Goal: Task Accomplishment & Management: Use online tool/utility

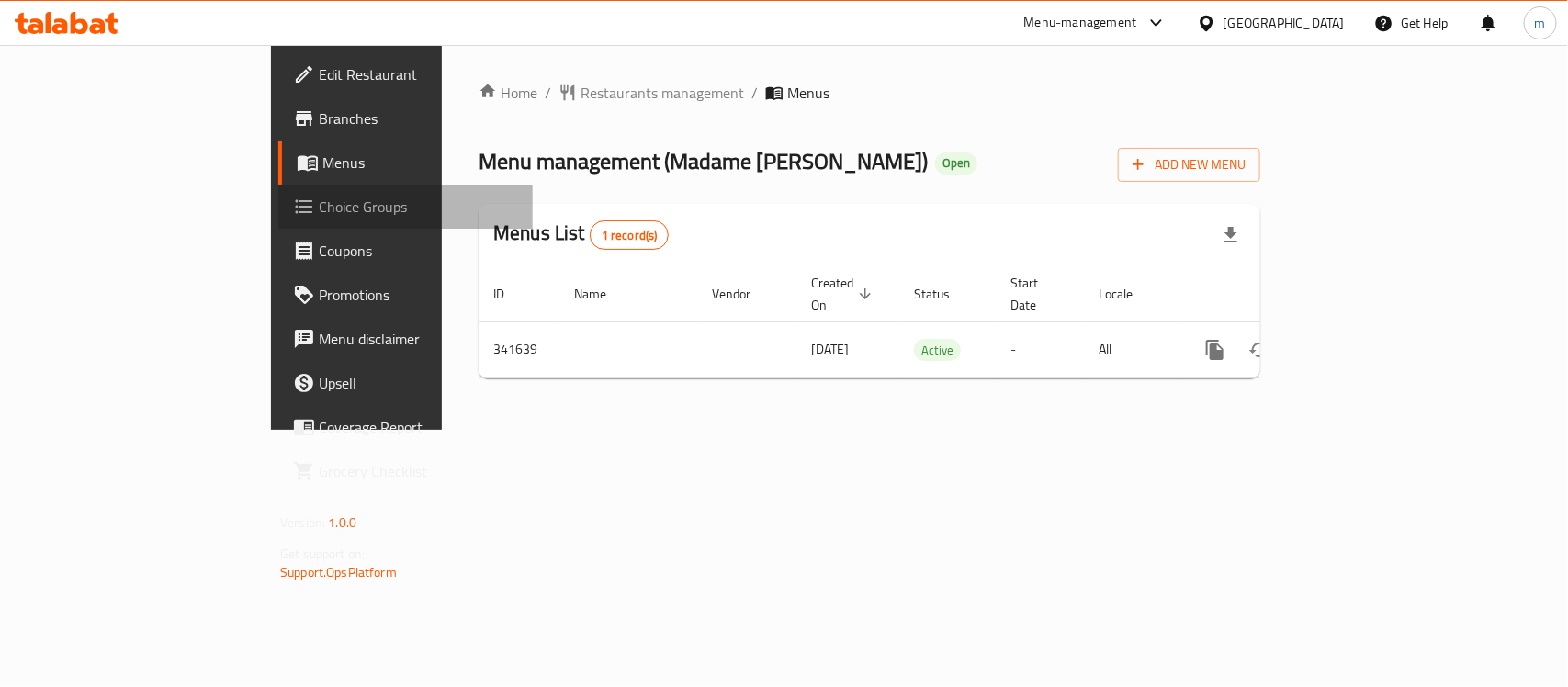
click at [318, 198] on span "Choice Groups" at bounding box center [417, 207] width 199 height 22
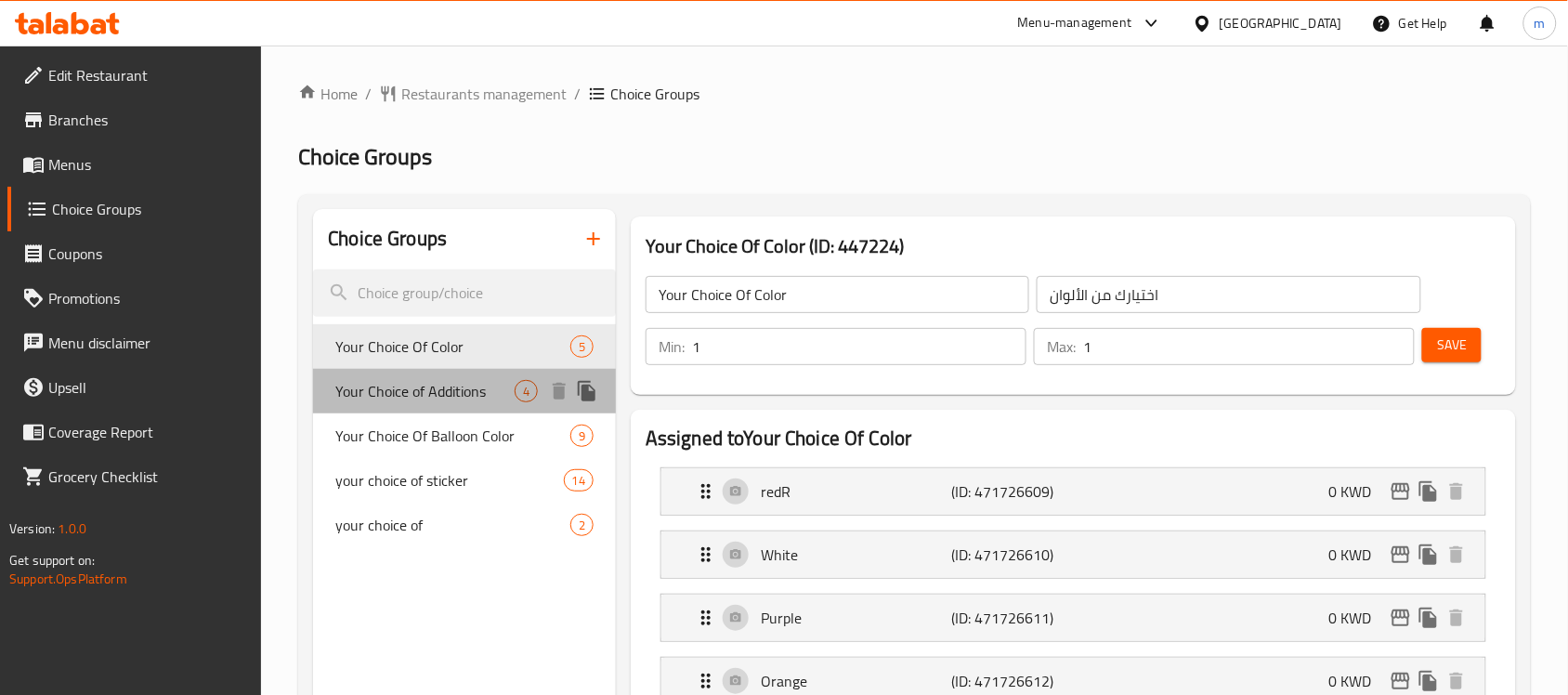
click at [460, 392] on span "Your Choice of Additions" at bounding box center [425, 391] width 180 height 23
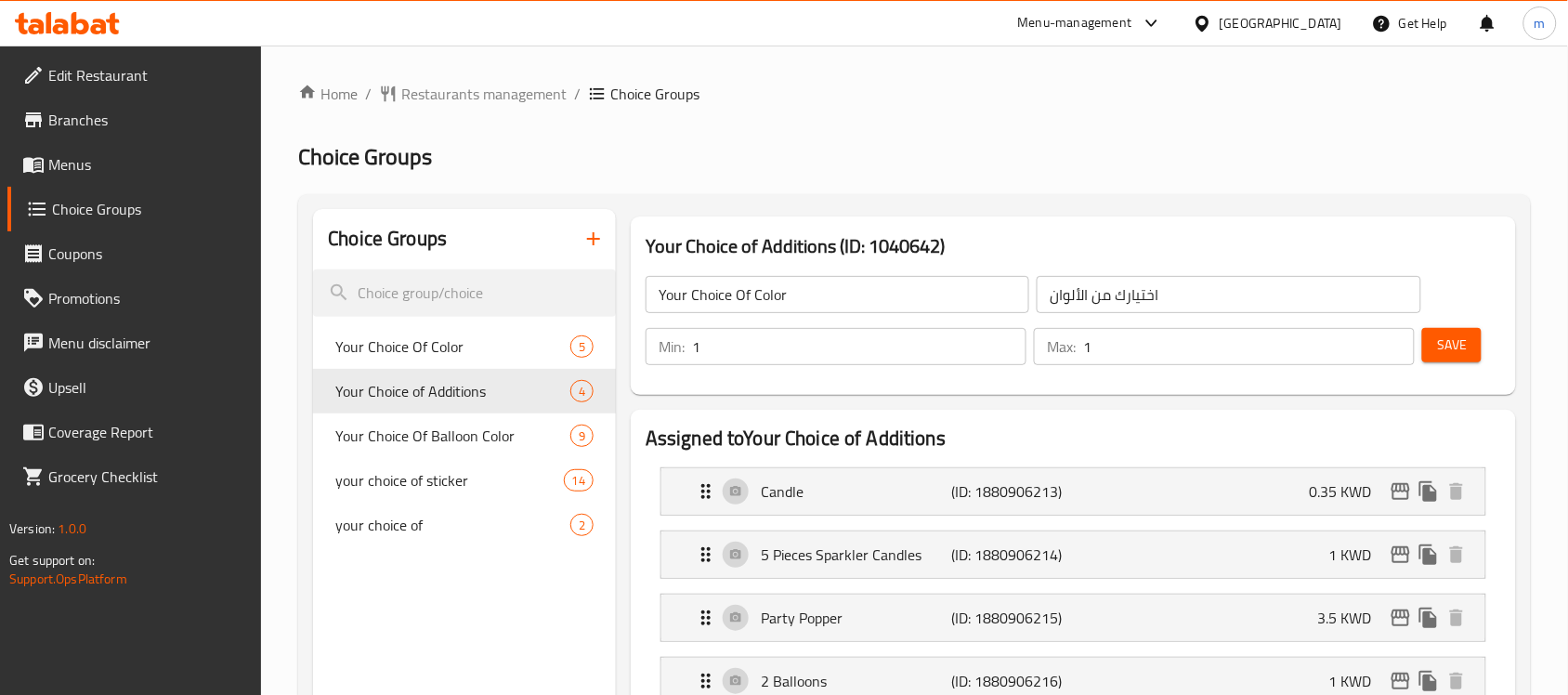
type input "Your Choice of Additions"
type input "اختيارك للإضافات"
type input "0"
type input "4"
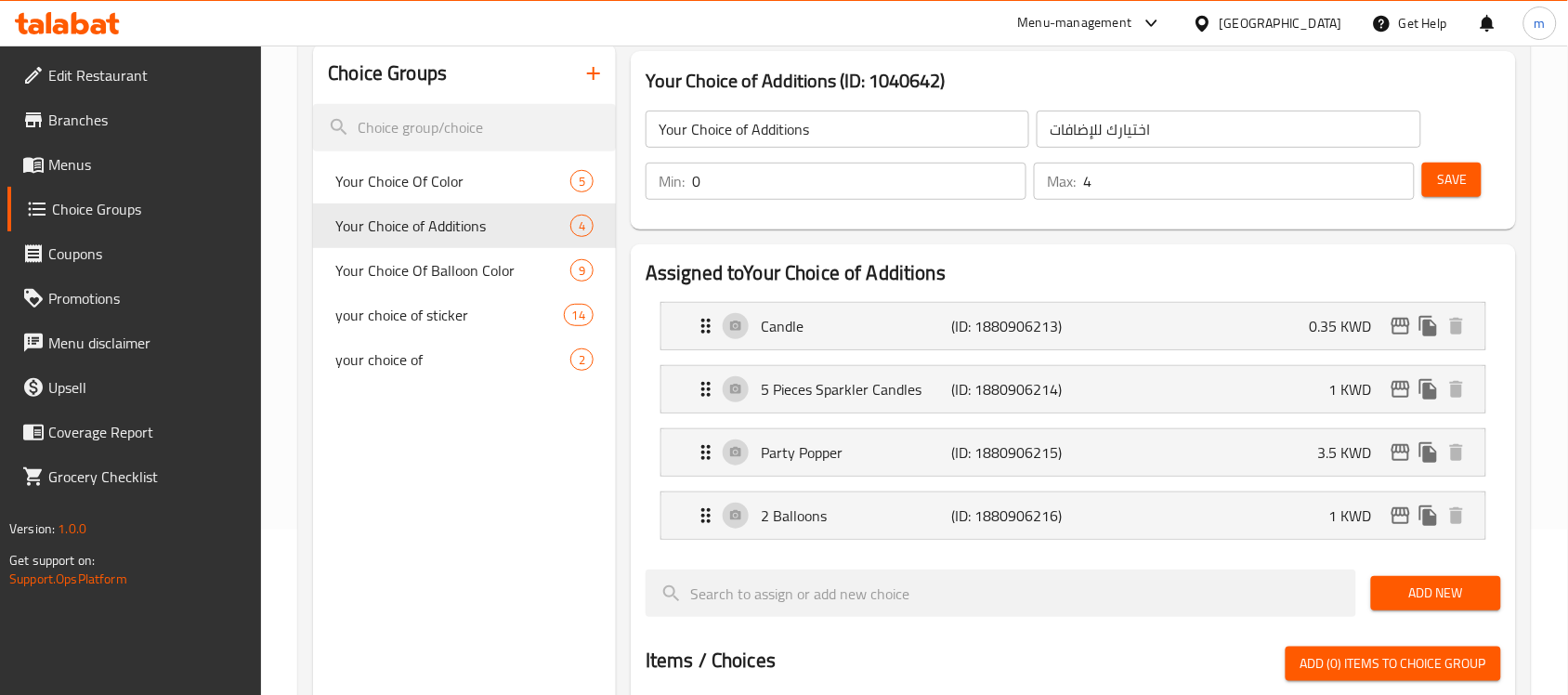
scroll to position [233, 0]
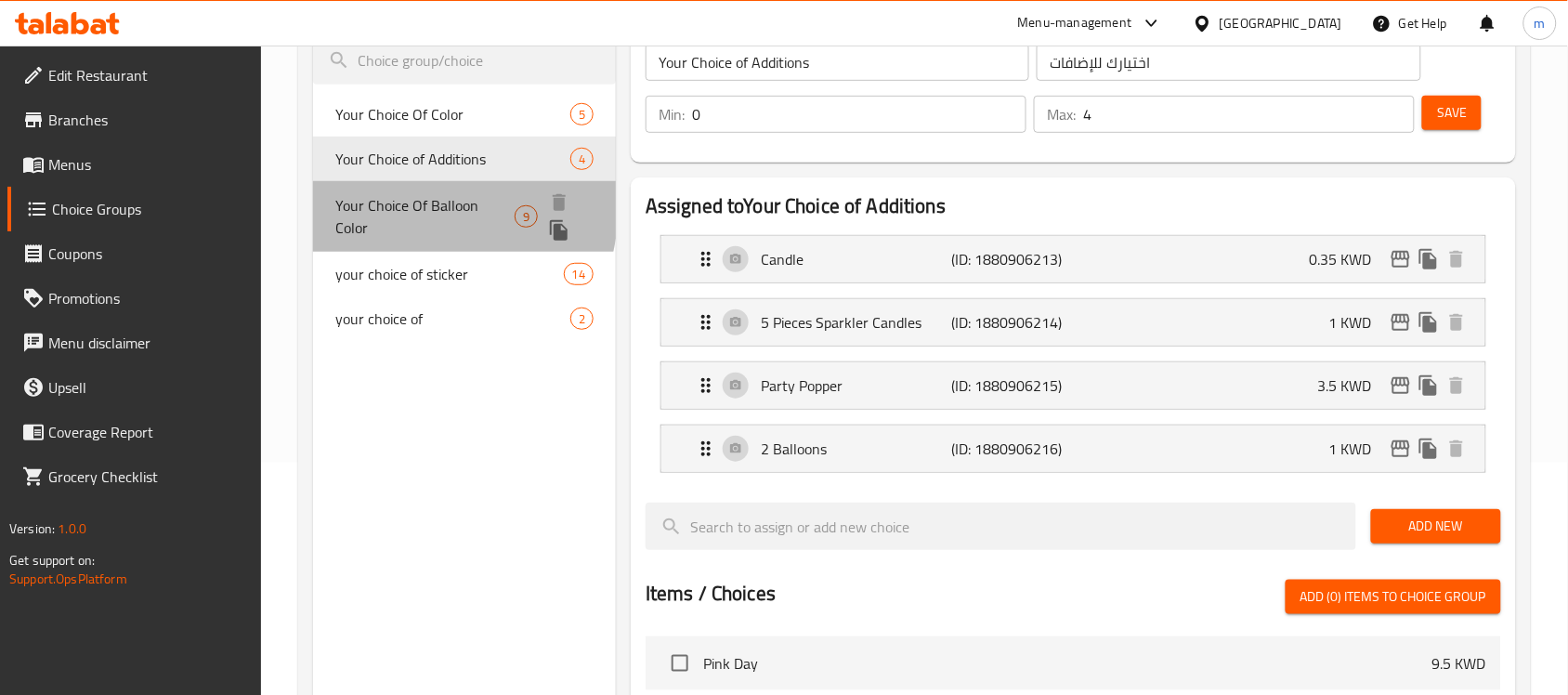
click at [396, 205] on span "Your Choice Of Balloon Color" at bounding box center [425, 216] width 180 height 44
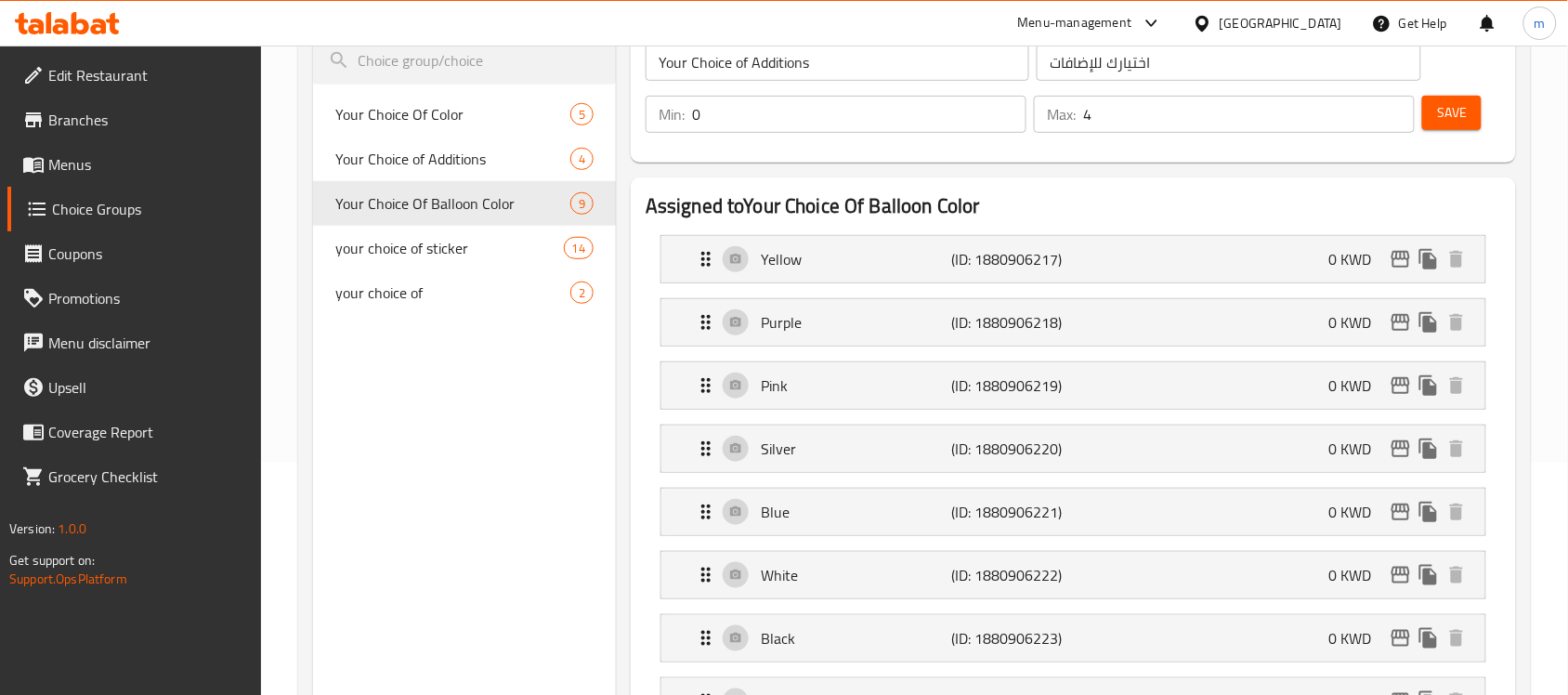
type input "Your Choice Of Balloon Color"
type input "اختيارك من لون البالون"
type input "1"
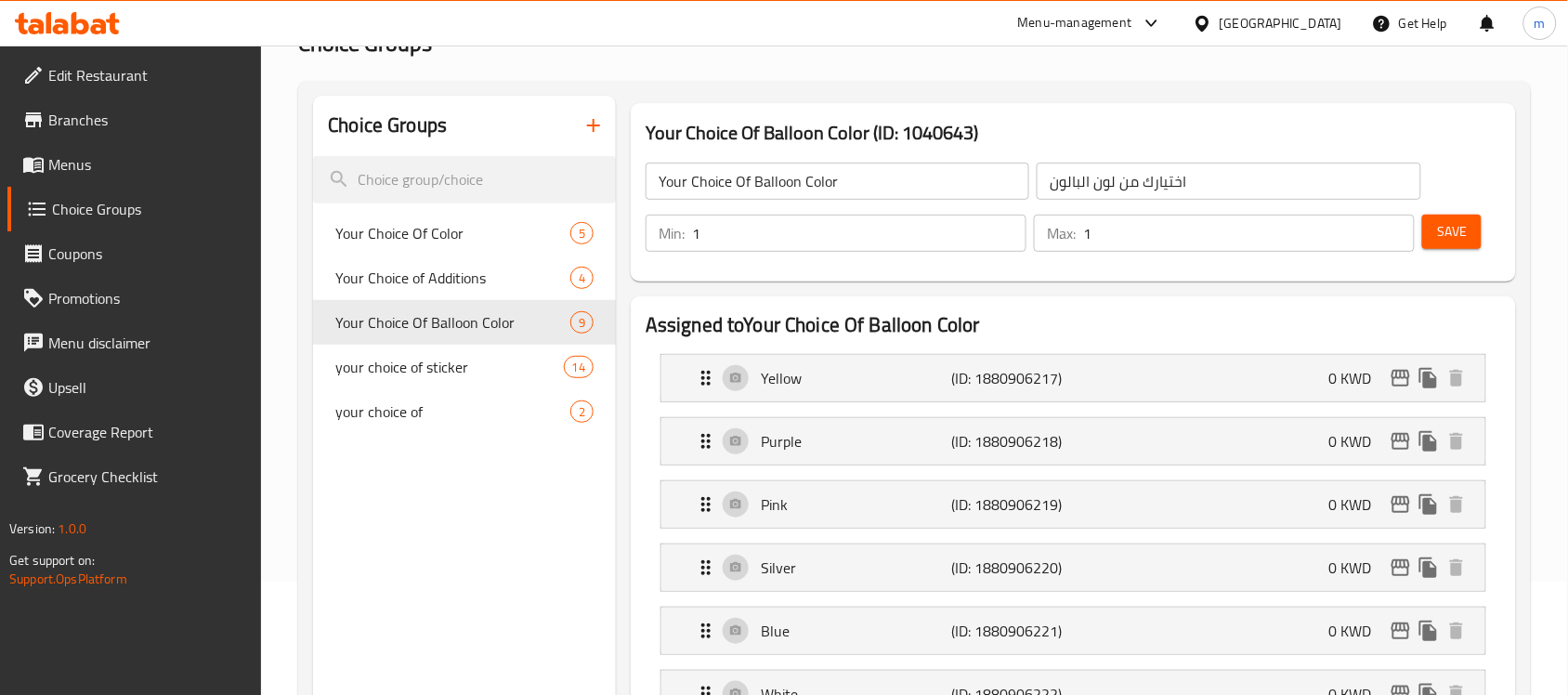
scroll to position [0, 0]
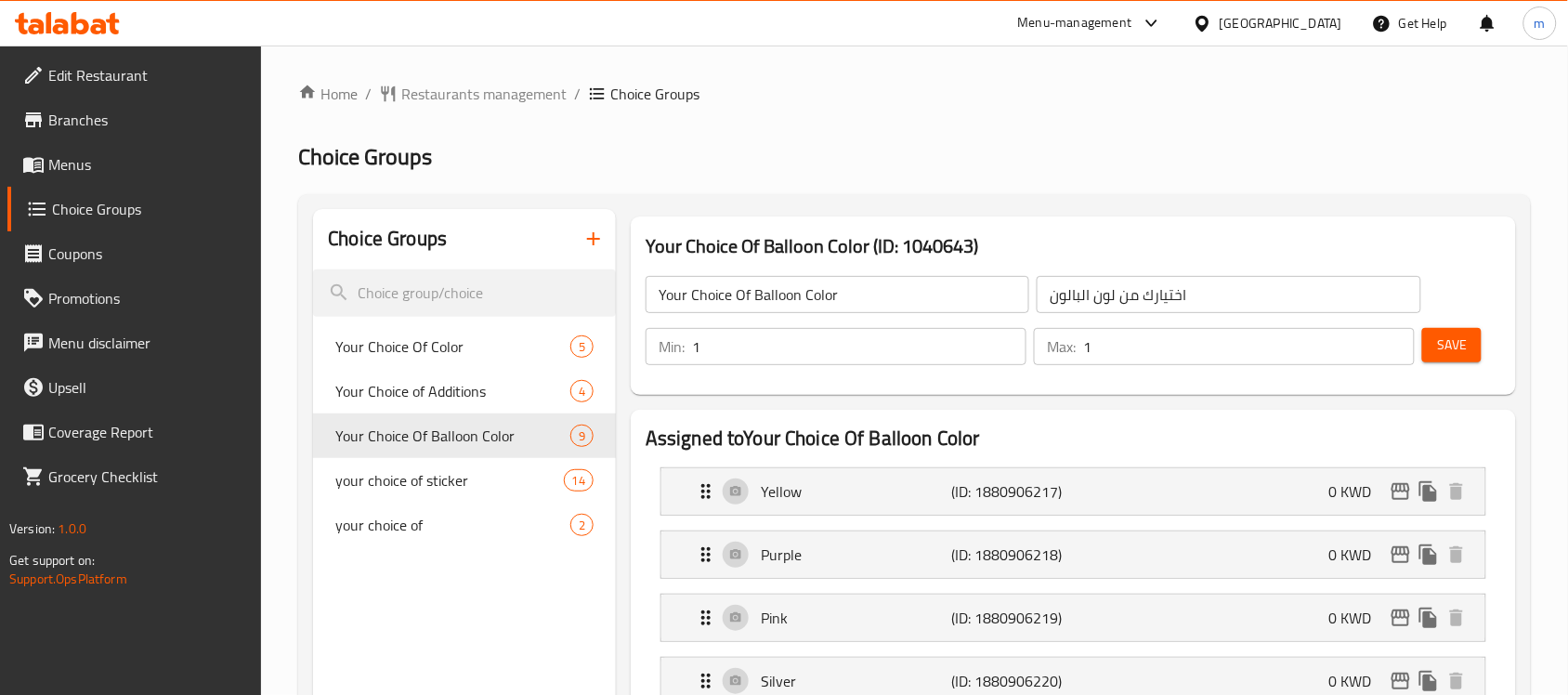
click at [71, 29] on icon at bounding box center [67, 23] width 105 height 23
